Goal: Register for event/course

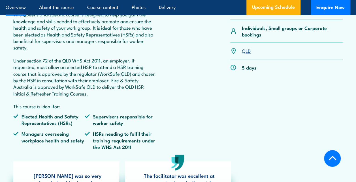
scroll to position [226, 0]
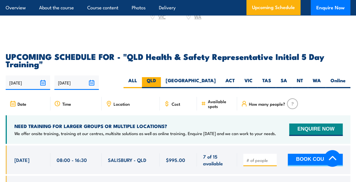
click at [161, 77] on label "QLD" at bounding box center [151, 82] width 19 height 11
click at [160, 77] on input "QLD" at bounding box center [158, 79] width 4 height 4
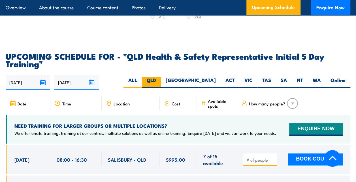
radio input "true"
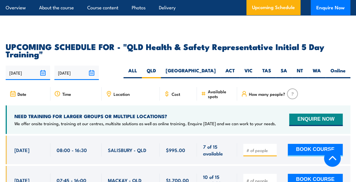
scroll to position [986, 0]
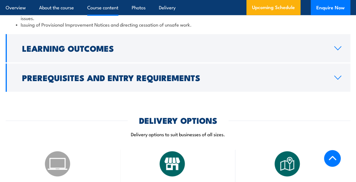
scroll to position [686, 0]
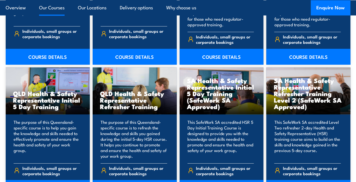
scroll to position [679, 0]
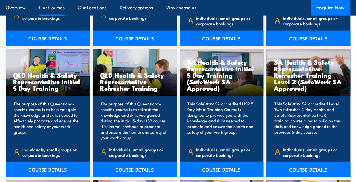
click at [52, 166] on link "COURSE DETAILS" at bounding box center [48, 170] width 84 height 16
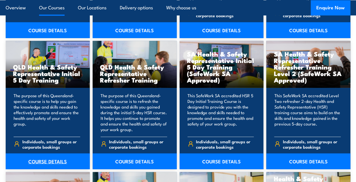
scroll to position [706, 0]
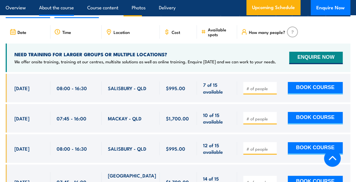
scroll to position [1048, 0]
